Goal: Information Seeking & Learning: Find specific fact

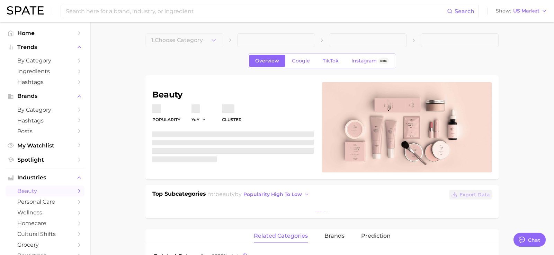
type textarea "x"
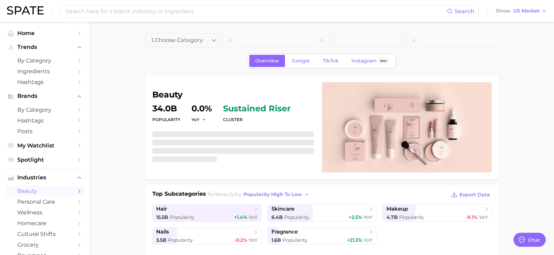
scroll to position [3347, 0]
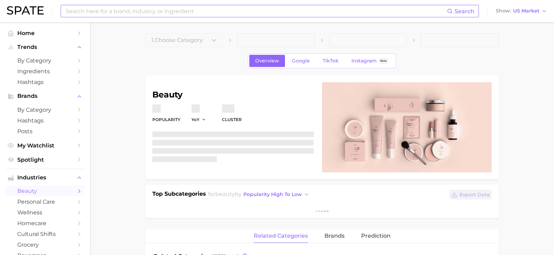
click at [182, 14] on input at bounding box center [256, 11] width 382 height 12
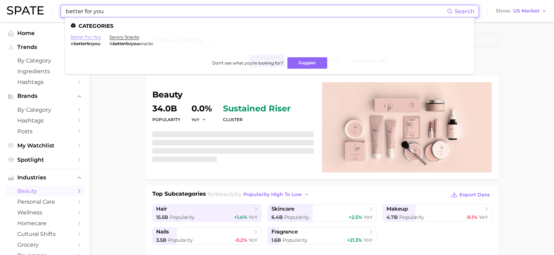
type input "better for you"
click at [96, 38] on link "better for you" at bounding box center [86, 36] width 30 height 5
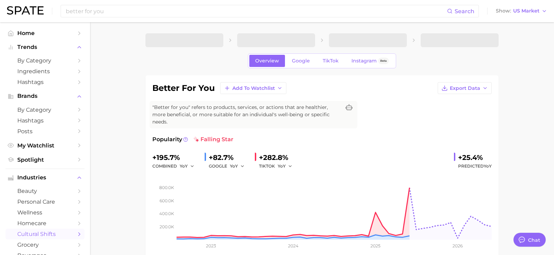
type textarea "x"
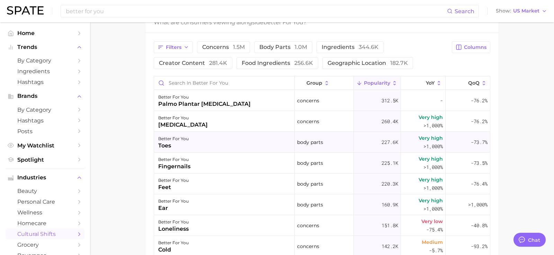
scroll to position [364, 0]
click at [273, 101] on div "better for you palmo plantar [MEDICAL_DATA]" at bounding box center [224, 100] width 141 height 21
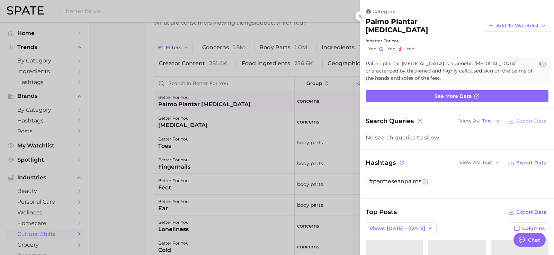
click at [276, 162] on div at bounding box center [277, 127] width 554 height 255
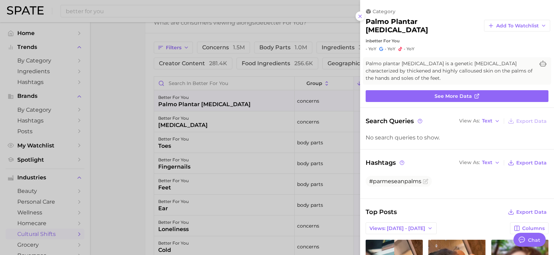
scroll to position [0, 0]
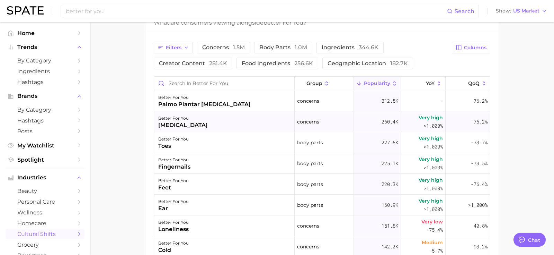
click at [206, 111] on div "better for you [MEDICAL_DATA]" at bounding box center [224, 121] width 141 height 21
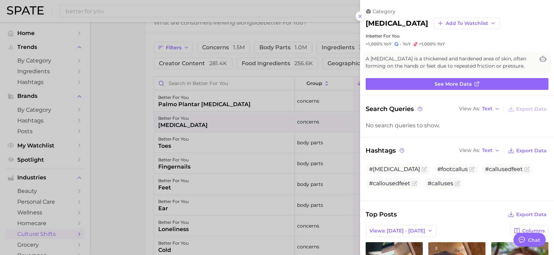
click at [217, 93] on div at bounding box center [277, 127] width 554 height 255
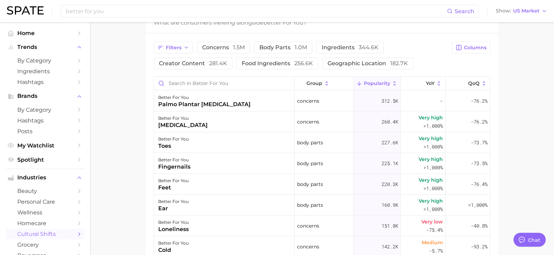
click at [217, 100] on div "palmo plantar [MEDICAL_DATA]" at bounding box center [204, 104] width 92 height 8
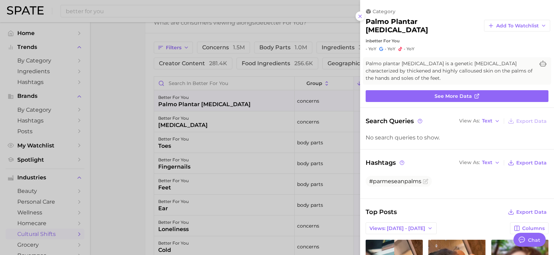
scroll to position [188, 0]
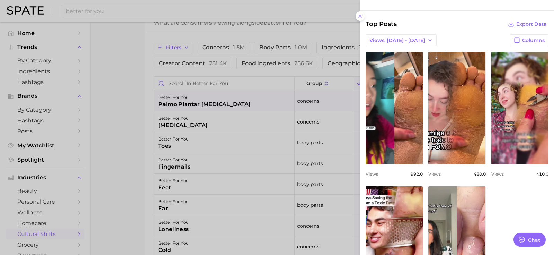
click at [278, 130] on div at bounding box center [277, 127] width 554 height 255
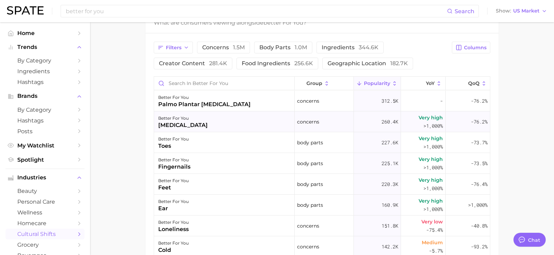
scroll to position [0, 0]
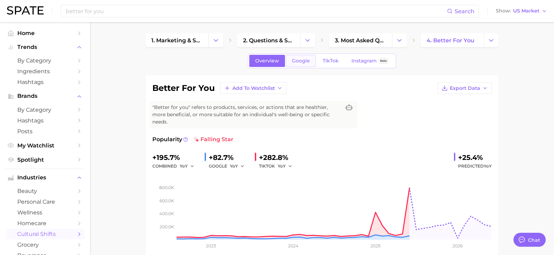
click at [301, 58] on span "Google" at bounding box center [301, 61] width 18 height 6
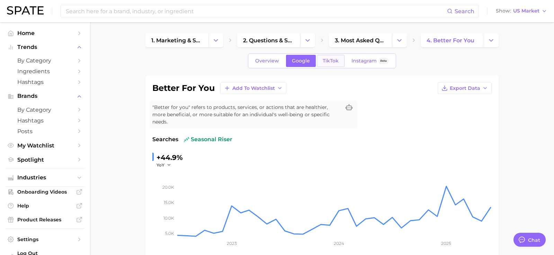
click at [329, 57] on link "TikTok" at bounding box center [331, 61] width 28 height 12
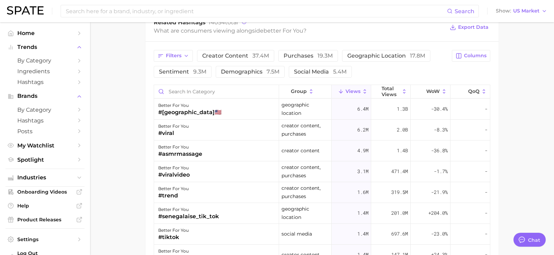
scroll to position [533, 0]
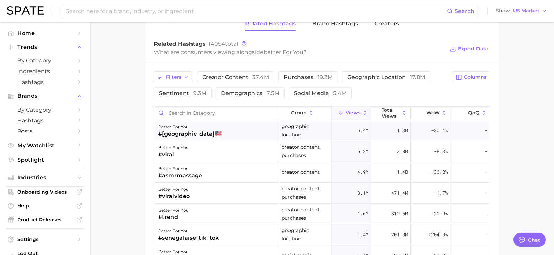
click at [221, 125] on div "better for you #usa🇺🇸" at bounding box center [216, 130] width 125 height 21
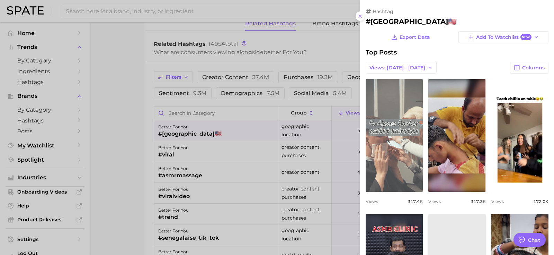
scroll to position [0, 0]
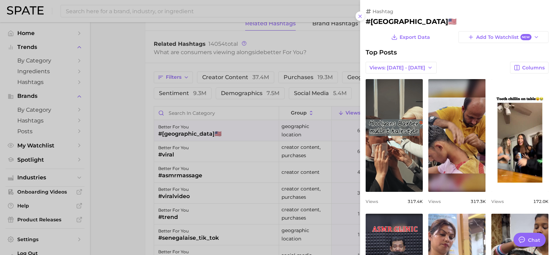
click at [317, 48] on div at bounding box center [277, 127] width 554 height 255
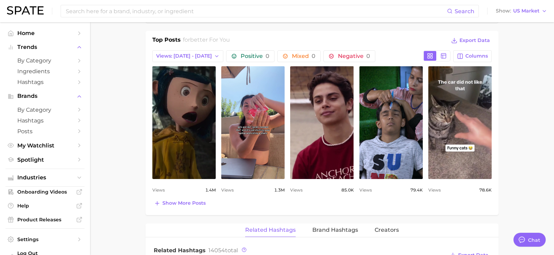
scroll to position [322, 0]
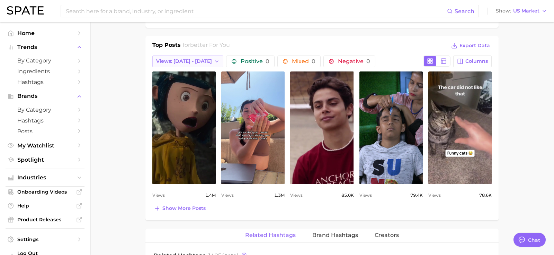
click at [206, 58] on span "Views: [DATE] - [DATE]" at bounding box center [184, 61] width 56 height 6
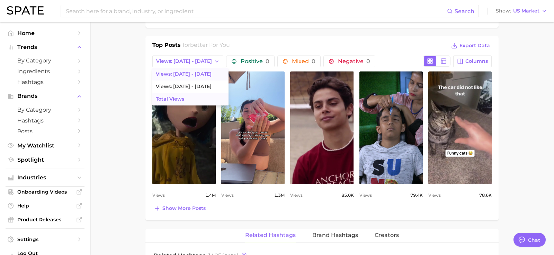
click at [195, 93] on button "Total Views" at bounding box center [190, 99] width 76 height 12
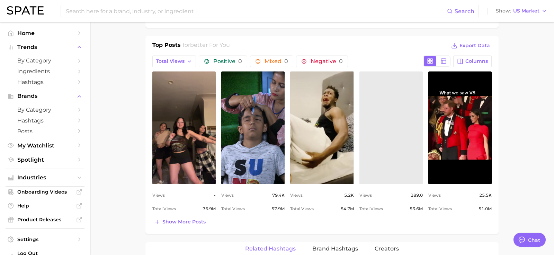
scroll to position [0, 0]
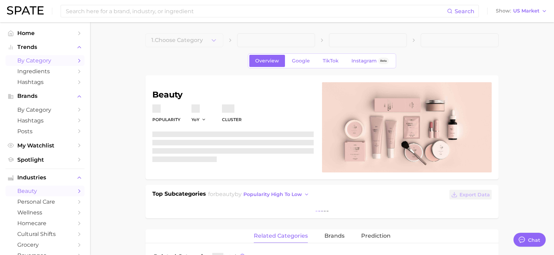
type textarea "x"
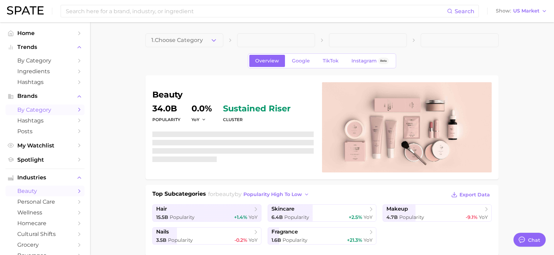
click at [42, 109] on span "by Category" at bounding box center [44, 109] width 55 height 7
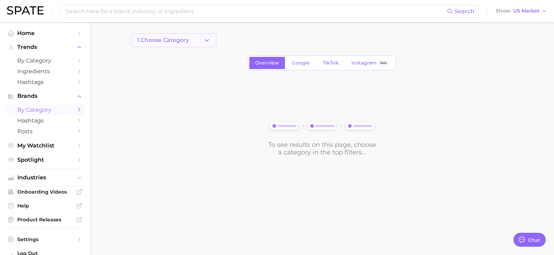
click at [191, 43] on button "1. Choose Category" at bounding box center [174, 40] width 85 height 14
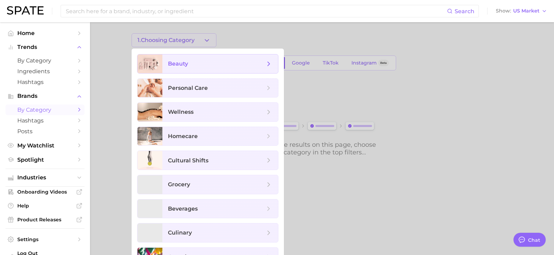
click at [195, 60] on span "beauty" at bounding box center [216, 64] width 97 height 8
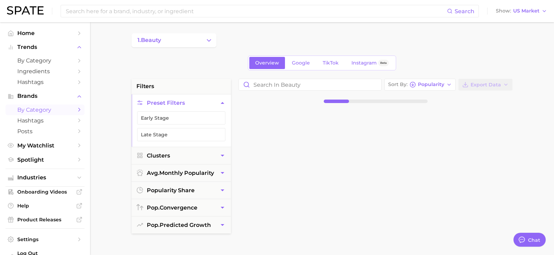
click at [455, 61] on div "Overview Google TikTok Instagram Beta" at bounding box center [322, 62] width 381 height 15
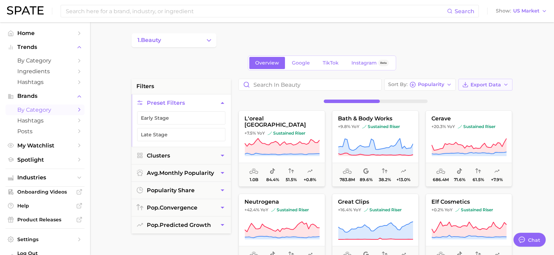
click at [486, 80] on button "Export Data" at bounding box center [486, 85] width 54 height 12
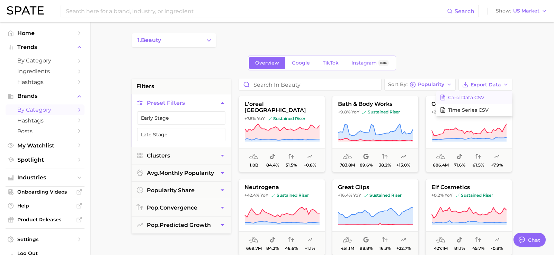
click at [470, 99] on span "Card Data CSV" at bounding box center [466, 98] width 36 height 6
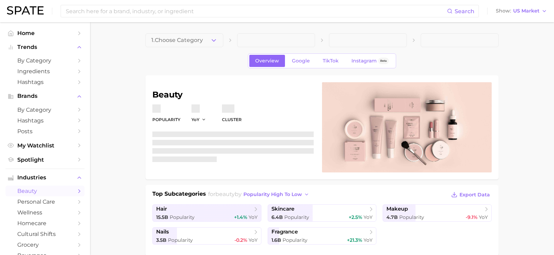
click at [206, 18] on div "Search Show US Market" at bounding box center [277, 11] width 540 height 22
click at [206, 14] on input at bounding box center [256, 11] width 382 height 12
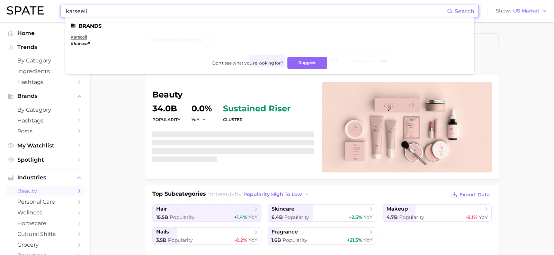
type input "karseell"
click at [81, 38] on link "karseell" at bounding box center [79, 36] width 16 height 5
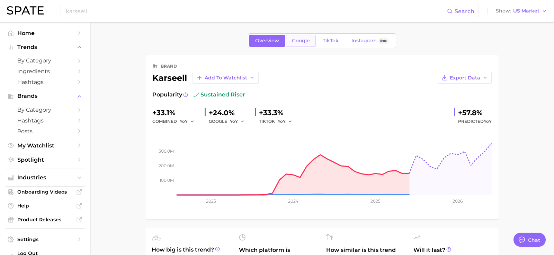
click at [302, 44] on link "Google" at bounding box center [301, 41] width 30 height 12
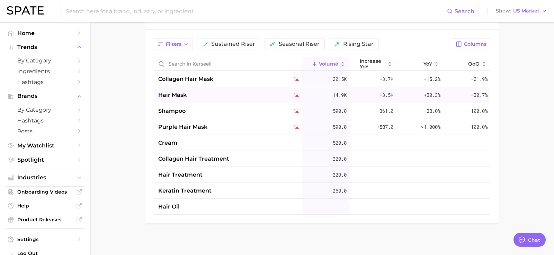
scroll to position [343, 0]
click at [226, 61] on input "Search in karseell" at bounding box center [228, 62] width 148 height 13
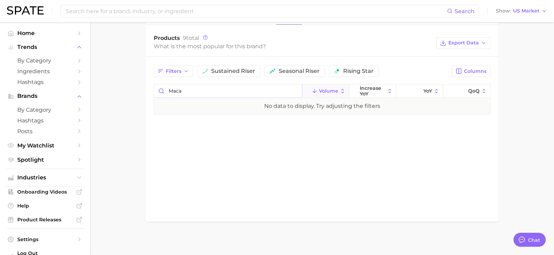
scroll to position [0, 0]
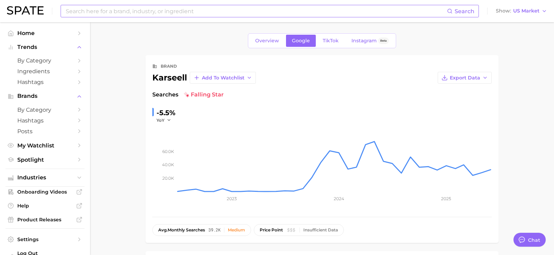
type input "maca"
click at [272, 38] on span "Overview" at bounding box center [267, 41] width 24 height 6
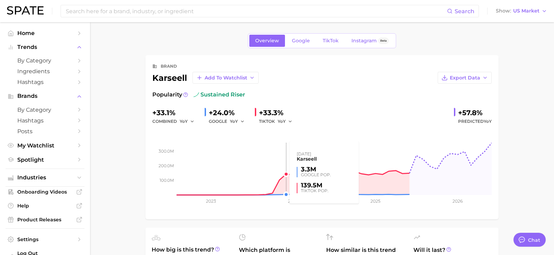
scroll to position [3, 0]
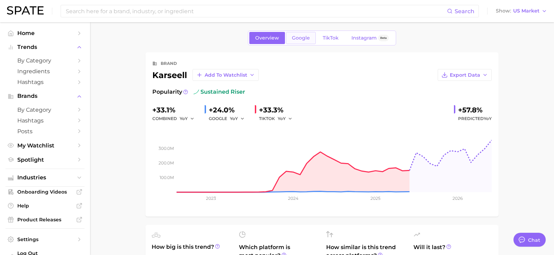
click at [304, 34] on link "Google" at bounding box center [301, 38] width 30 height 12
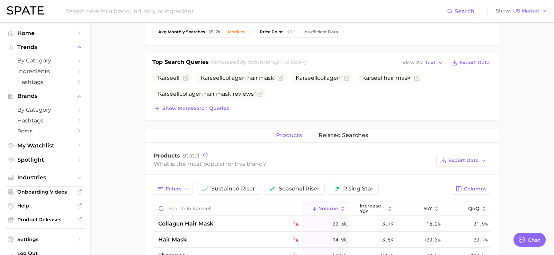
scroll to position [303, 0]
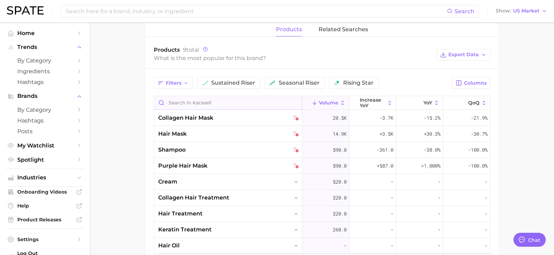
click at [232, 96] on input "Search in karseell" at bounding box center [228, 102] width 148 height 13
click at [334, 24] on button "related searches" at bounding box center [344, 30] width 50 height 14
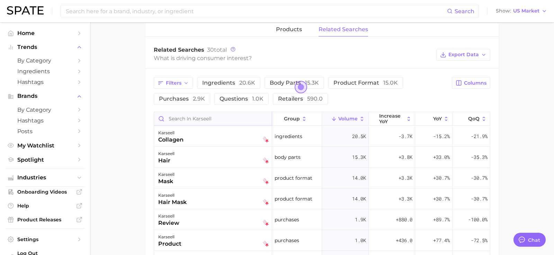
click at [218, 97] on button "questions 1.0k" at bounding box center [241, 99] width 54 height 12
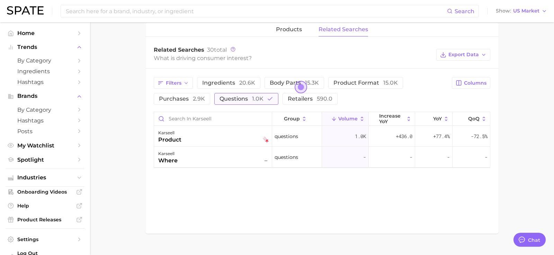
click at [259, 96] on span "1.0k" at bounding box center [257, 98] width 11 height 7
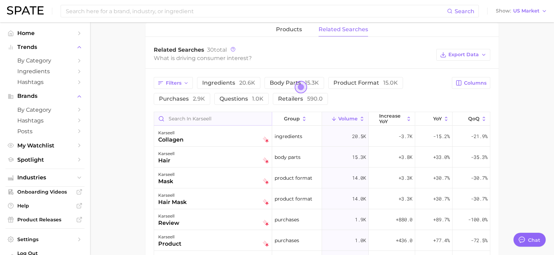
click at [236, 118] on input "Search in karseell" at bounding box center [213, 118] width 118 height 13
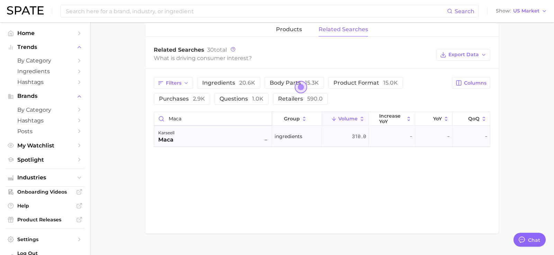
type input "maca"
click at [242, 139] on div "karseell maca –" at bounding box center [213, 135] width 111 height 15
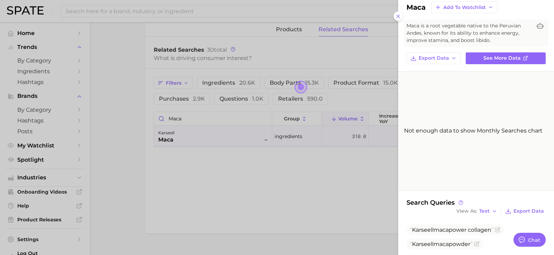
scroll to position [25, 0]
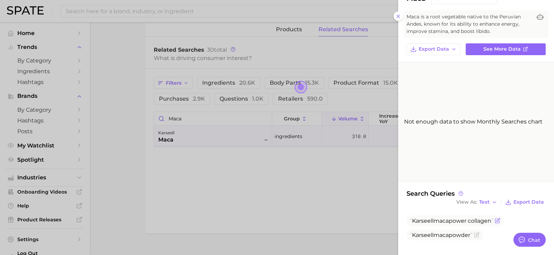
drag, startPoint x: 495, startPoint y: 219, endPoint x: 412, endPoint y: 219, distance: 82.8
click at [412, 219] on span "Karseell maca power collagen" at bounding box center [451, 220] width 83 height 7
copy span "Karseell maca power collagen"
